Goal: Task Accomplishment & Management: Use online tool/utility

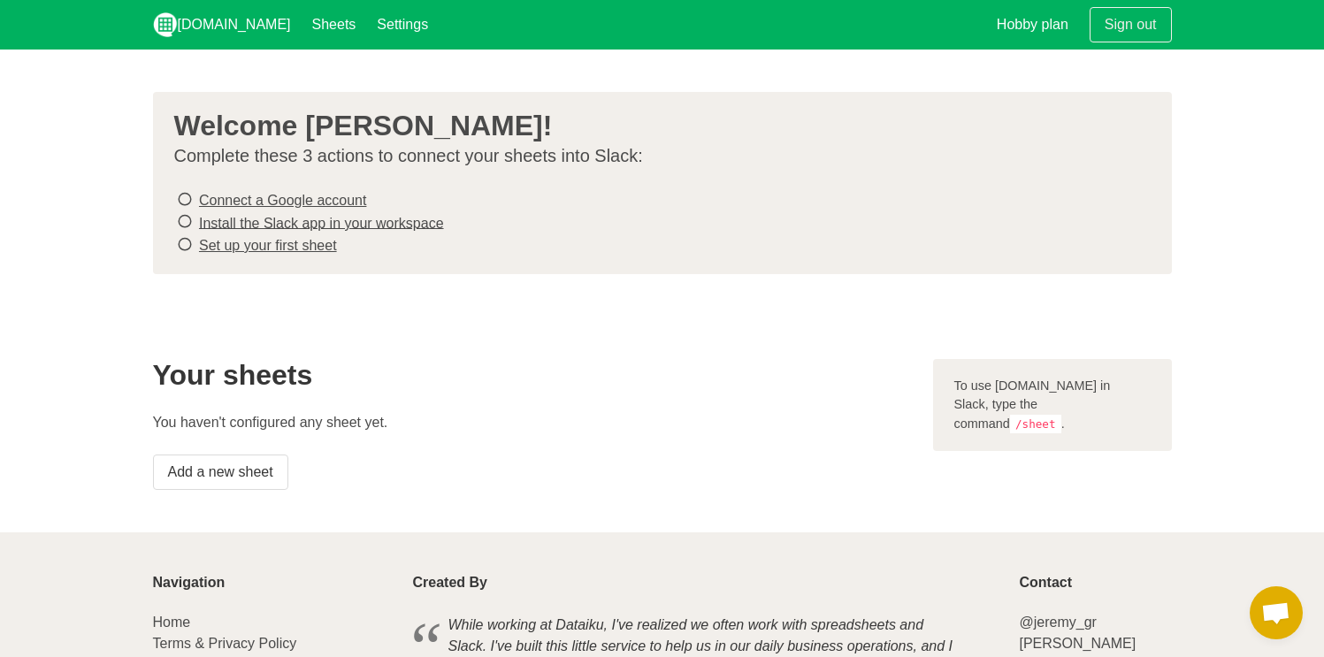
click at [669, 252] on li "Set up your first sheet" at bounding box center [655, 244] width 962 height 23
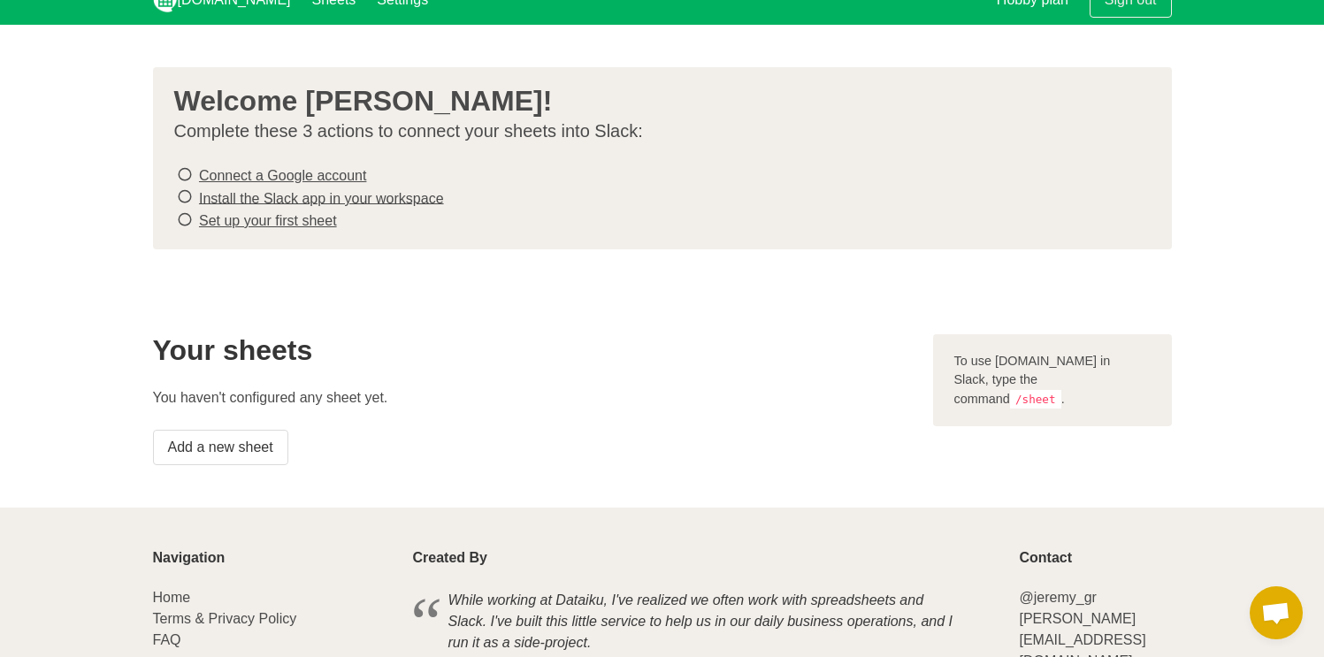
scroll to position [29, 0]
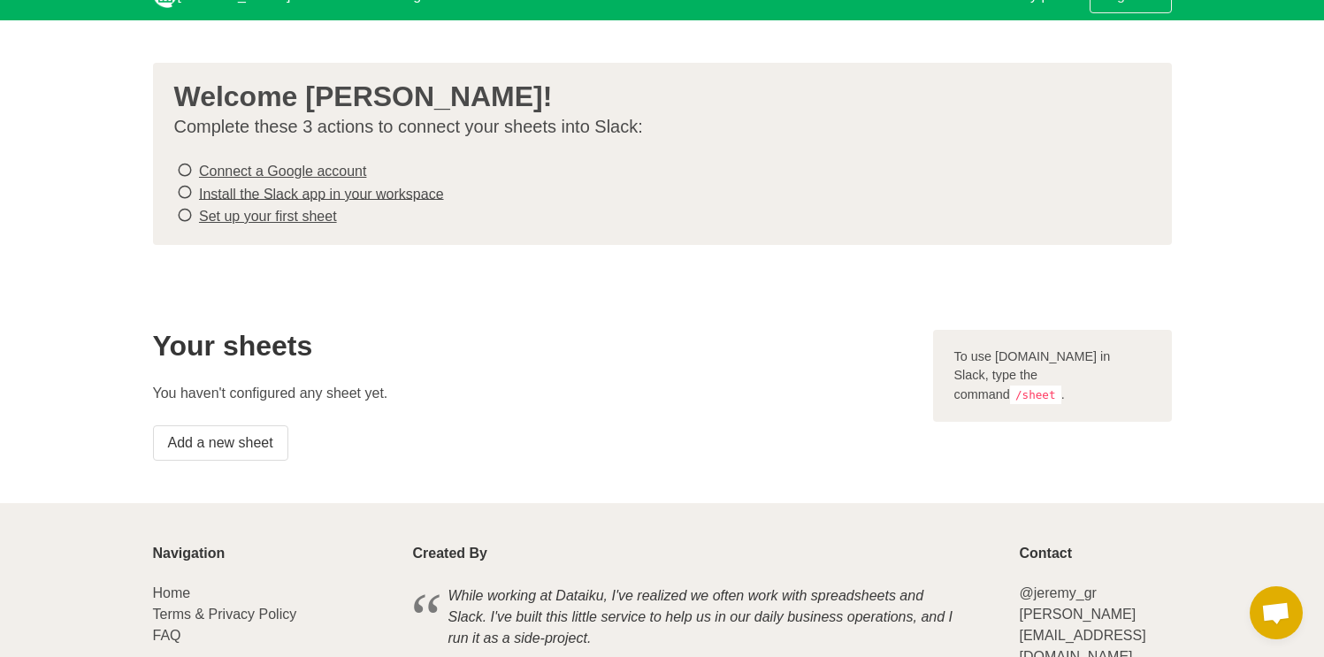
click at [637, 268] on section "Welcome [PERSON_NAME]! Complete these 3 actions to connect your sheets into Sla…" at bounding box center [662, 153] width 1324 height 267
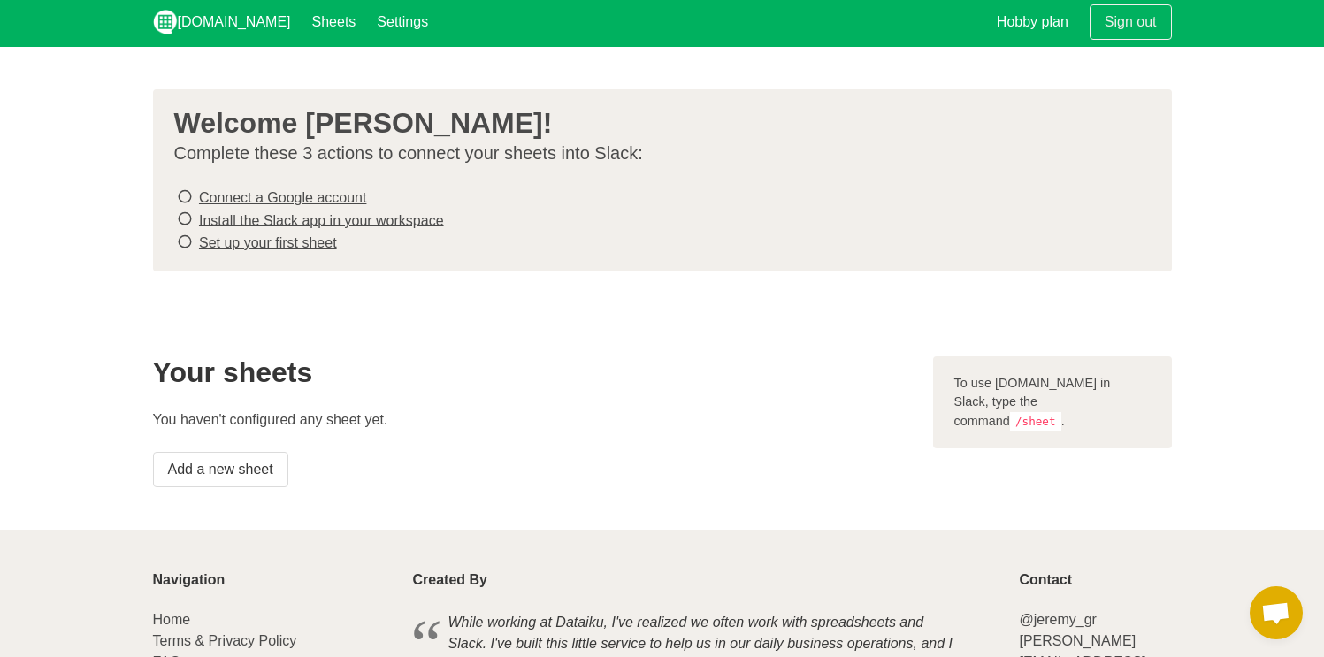
scroll to position [0, 0]
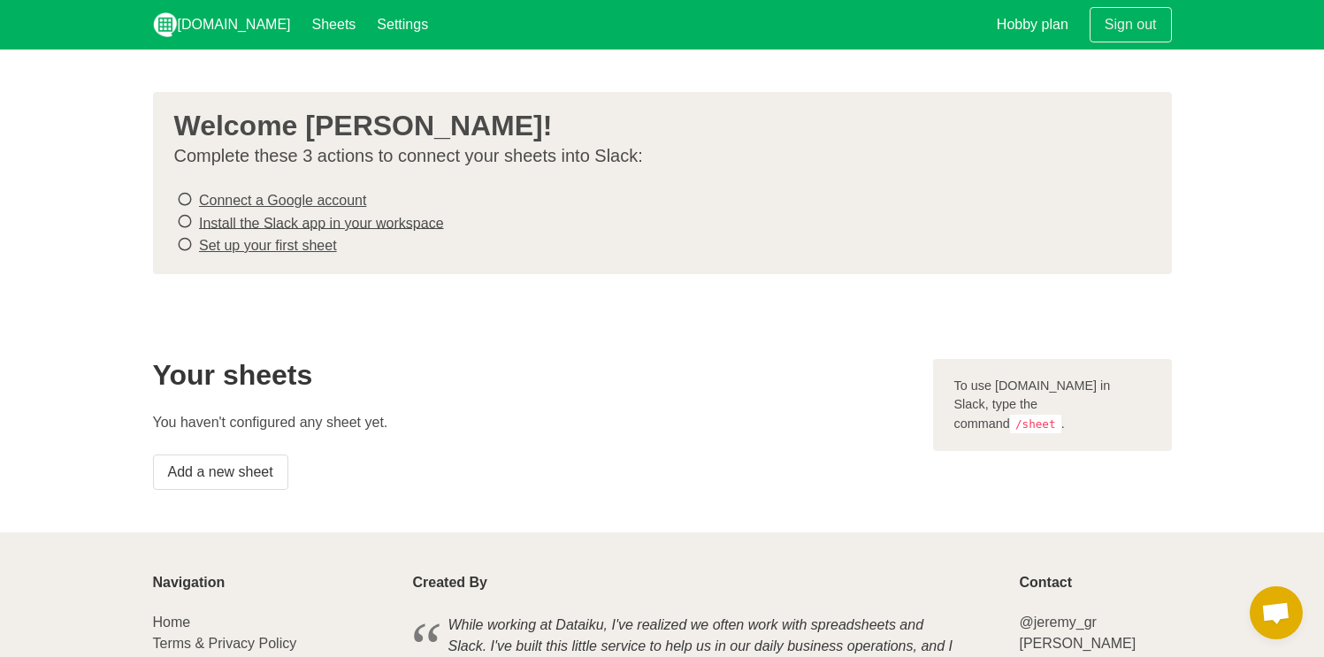
click at [560, 352] on div "Your sheets You haven't configured any sheet yet. Add a new sheet" at bounding box center [532, 424] width 780 height 152
click at [280, 461] on link "Add a new sheet" at bounding box center [220, 471] width 135 height 35
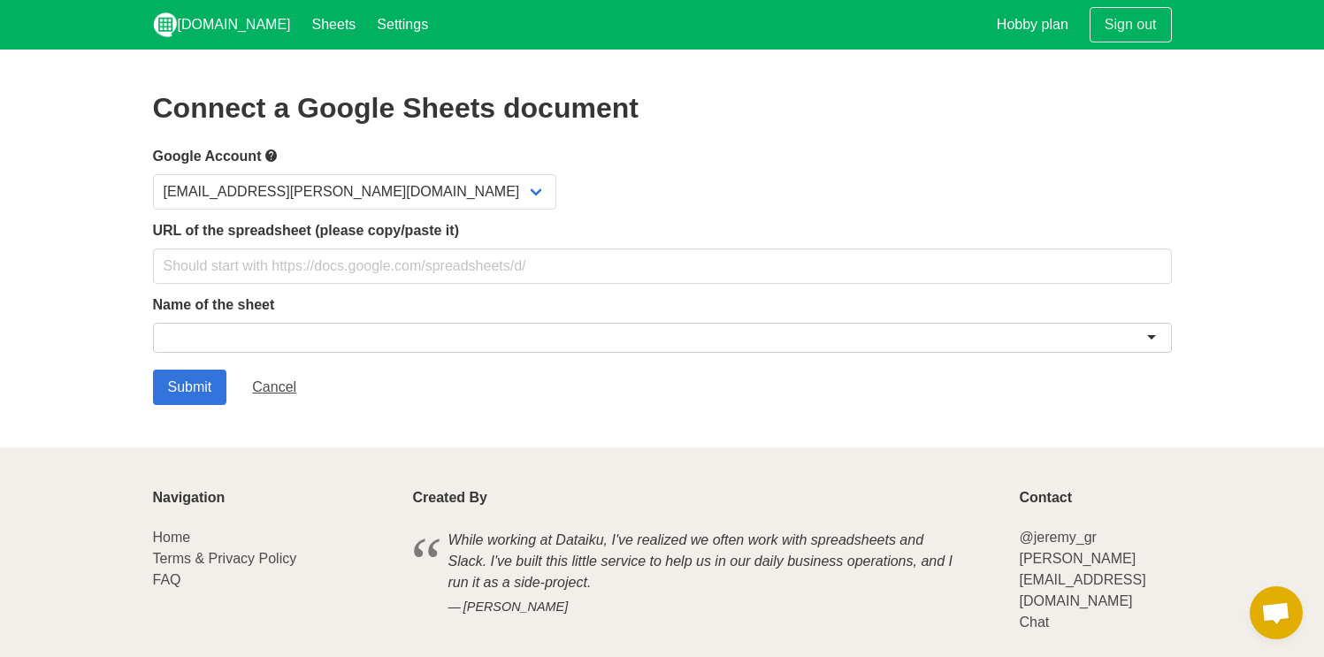
click at [51, 295] on section "Connect a Google Sheets document Google Account [EMAIL_ADDRESS][PERSON_NAME][DO…" at bounding box center [662, 249] width 1324 height 398
click at [279, 393] on link "Cancel" at bounding box center [274, 387] width 74 height 35
